Goal: Task Accomplishment & Management: Manage account settings

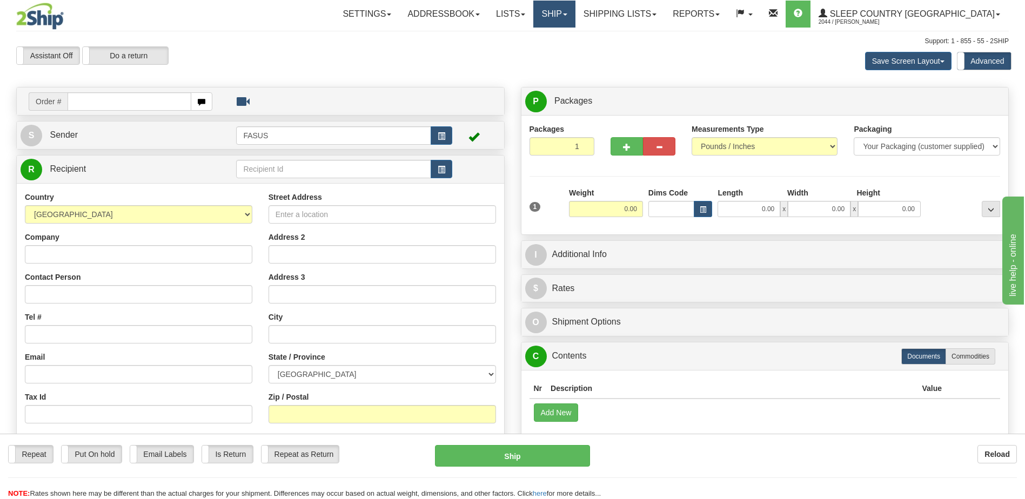
click at [567, 15] on span at bounding box center [565, 15] width 4 height 2
click at [564, 54] on span "OnHold / Order Queue" at bounding box center [526, 52] width 76 height 9
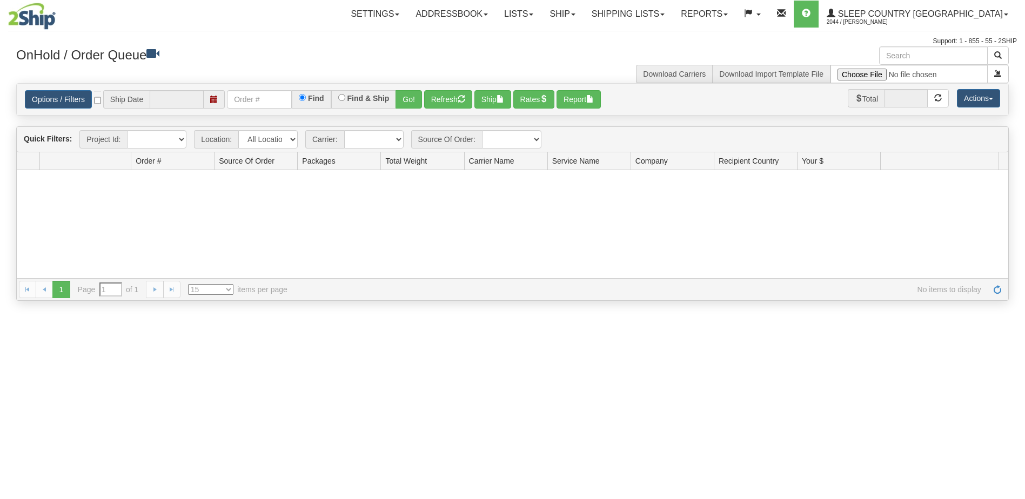
type input "[DATE]"
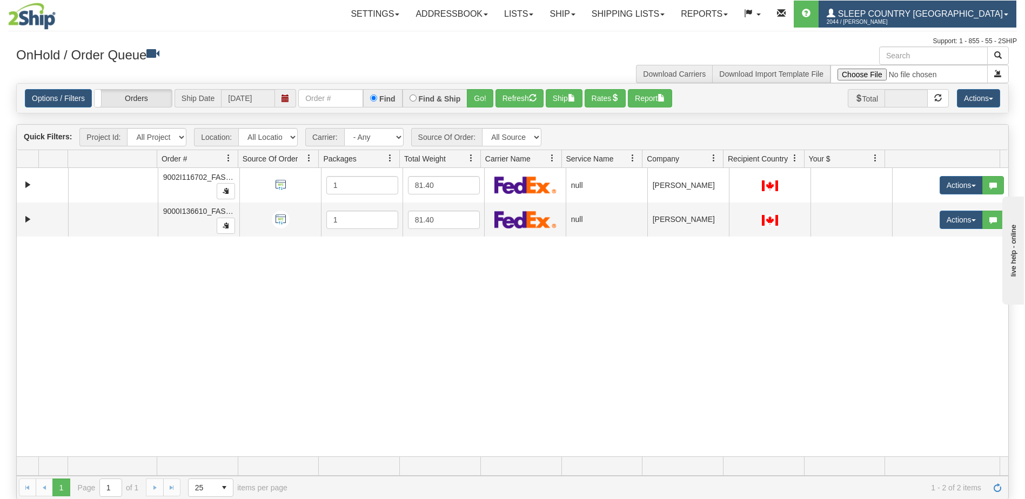
click at [964, 13] on span "Sleep Country [GEOGRAPHIC_DATA]" at bounding box center [918, 13] width 167 height 9
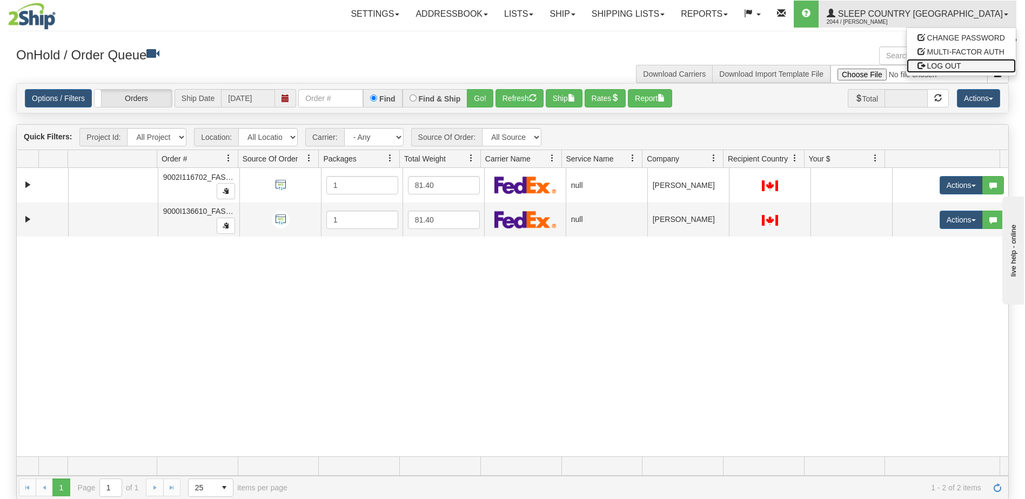
click at [965, 69] on link "LOG OUT" at bounding box center [960, 66] width 109 height 14
